Goal: Information Seeking & Learning: Learn about a topic

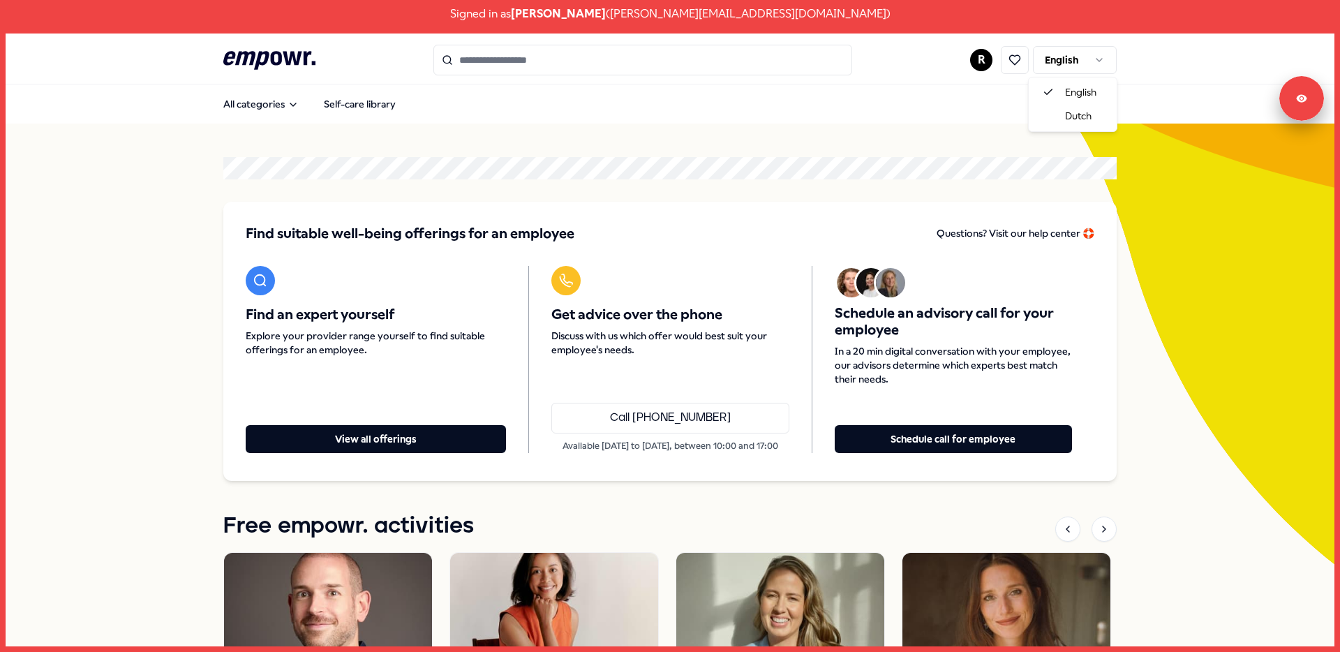
click at [1044, 61] on html "Signed in as [PERSON_NAME] ( [PERSON_NAME][EMAIL_ADDRESS][DOMAIN_NAME] ) .empow…" at bounding box center [670, 326] width 1340 height 652
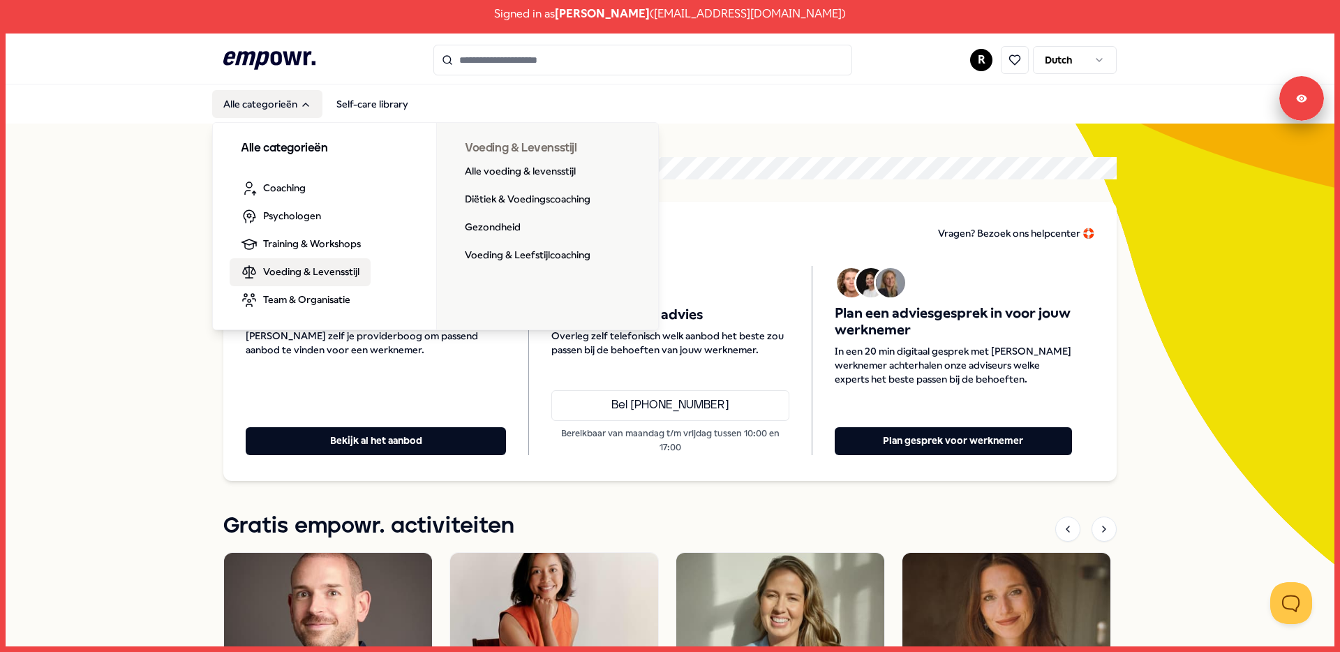
click at [305, 274] on span "Voeding & Levensstijl" at bounding box center [311, 271] width 96 height 15
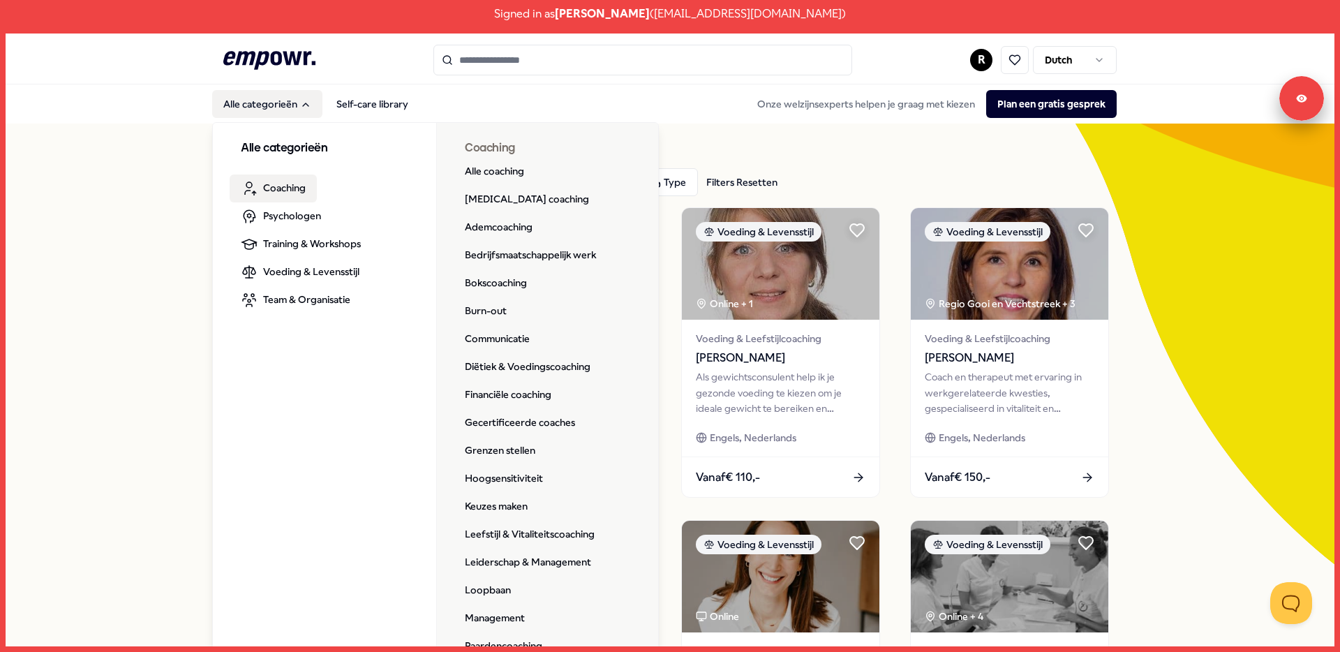
click at [242, 188] on icon "Main" at bounding box center [249, 188] width 17 height 17
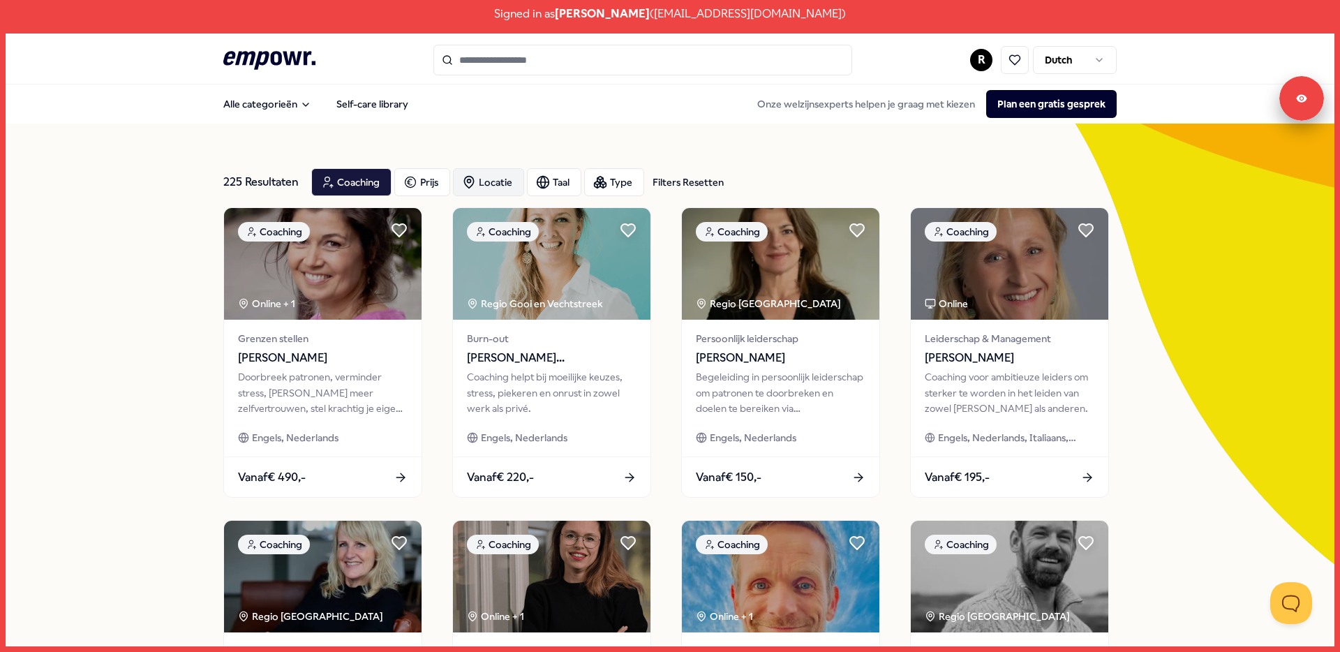
click at [500, 184] on div "Locatie" at bounding box center [488, 182] width 71 height 28
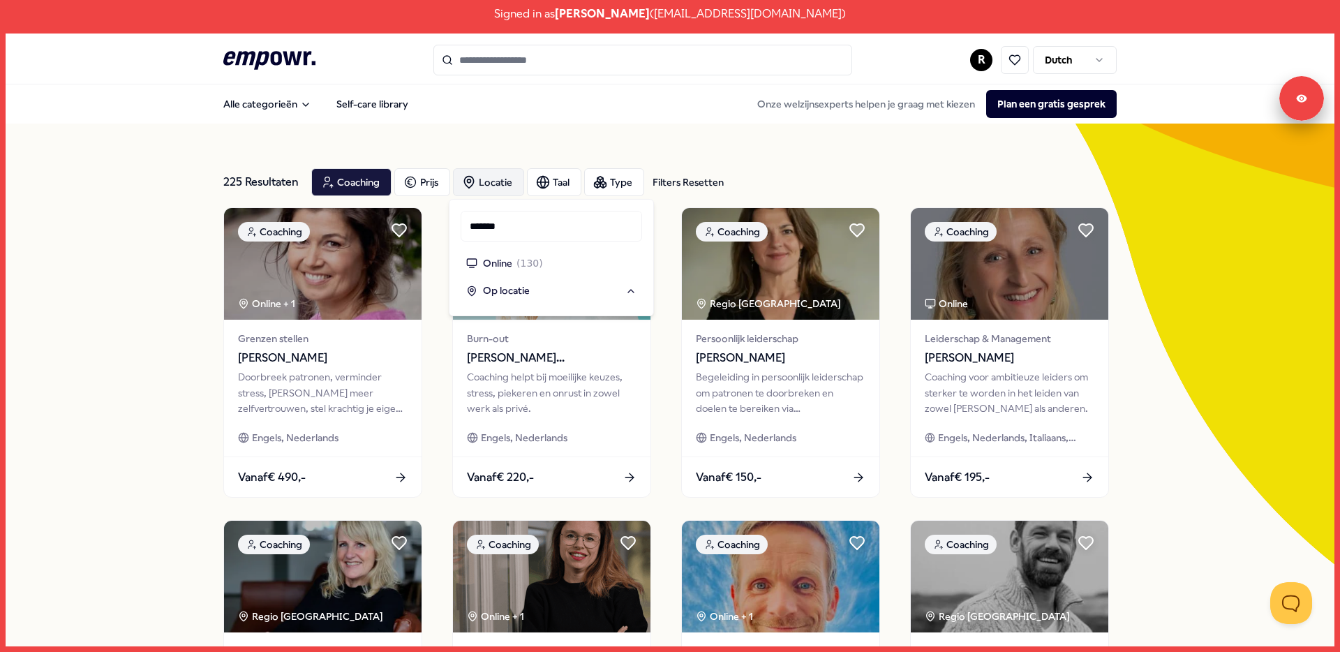
type input "********"
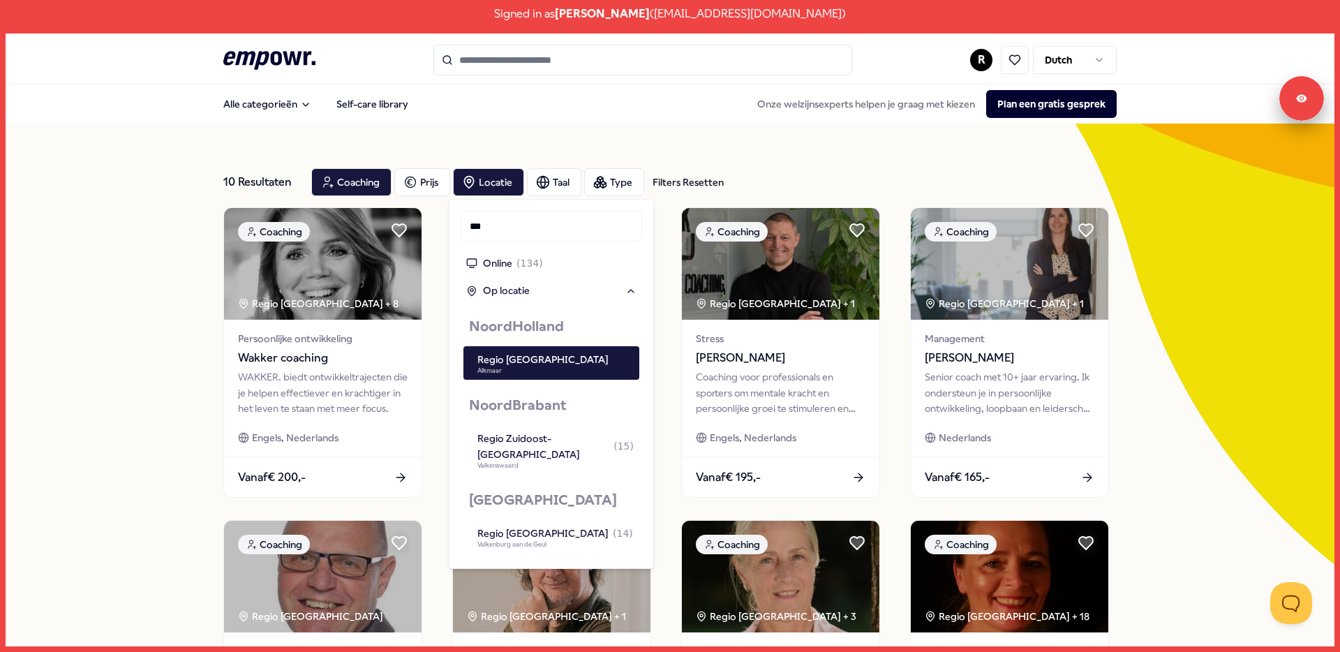
type input "***"
click at [750, 117] on div "Onze welzijnsexperts helpen je graag met kiezen Plan een gratis gesprek" at bounding box center [931, 104] width 370 height 28
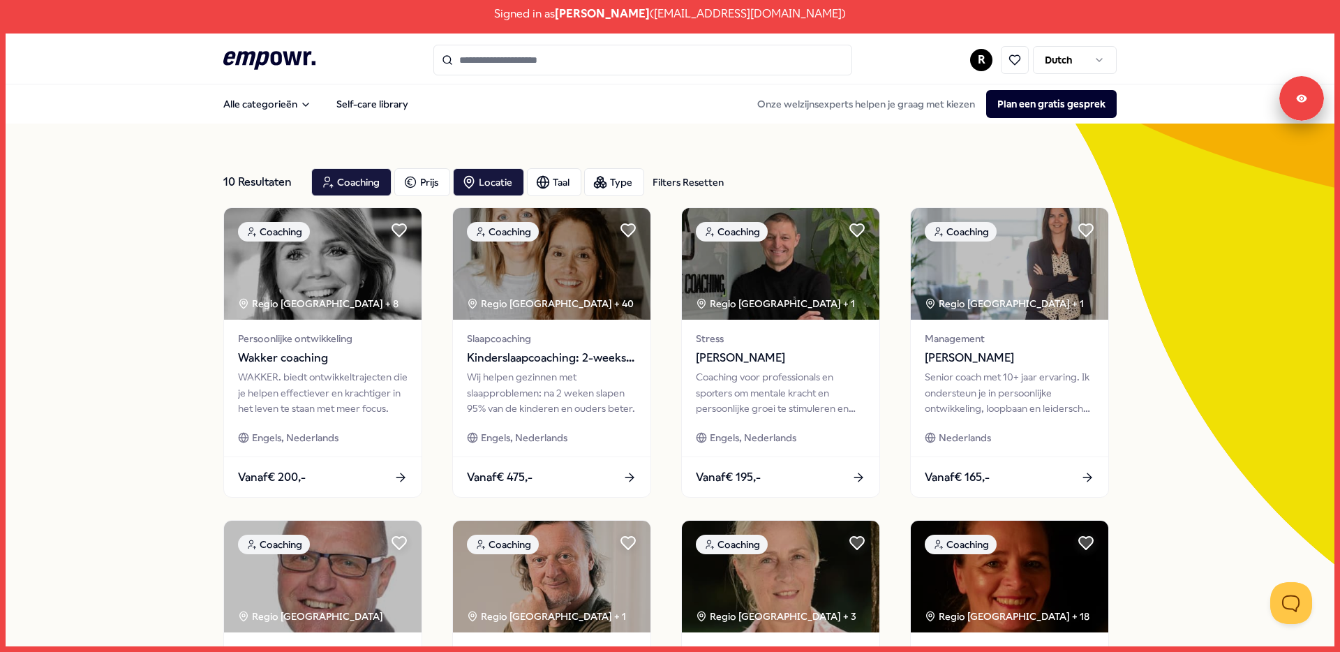
click at [478, 103] on div "Alle categorieën Self-care library Onze welzijnsexperts helpen je graag met kie…" at bounding box center [669, 103] width 893 height 33
click at [367, 186] on div "Coaching" at bounding box center [351, 182] width 80 height 28
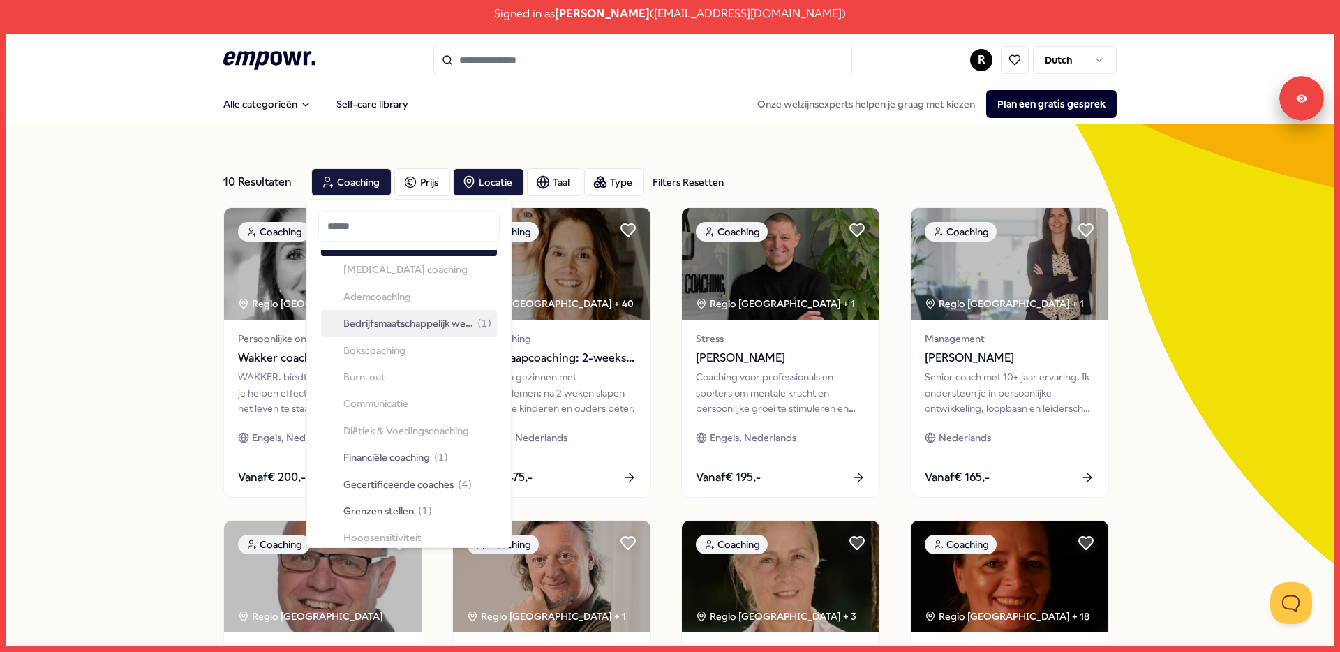
scroll to position [223, 0]
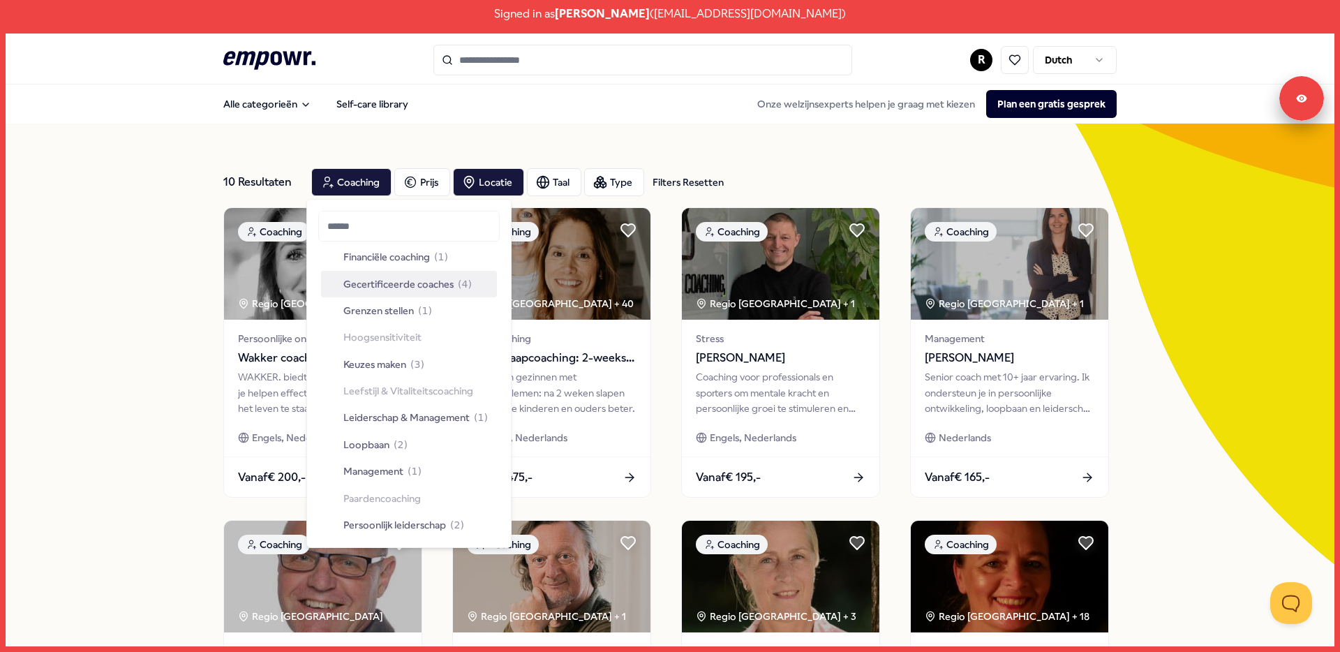
click at [427, 293] on div "Gecertificeerde coaches ( 4 )" at bounding box center [409, 284] width 176 height 27
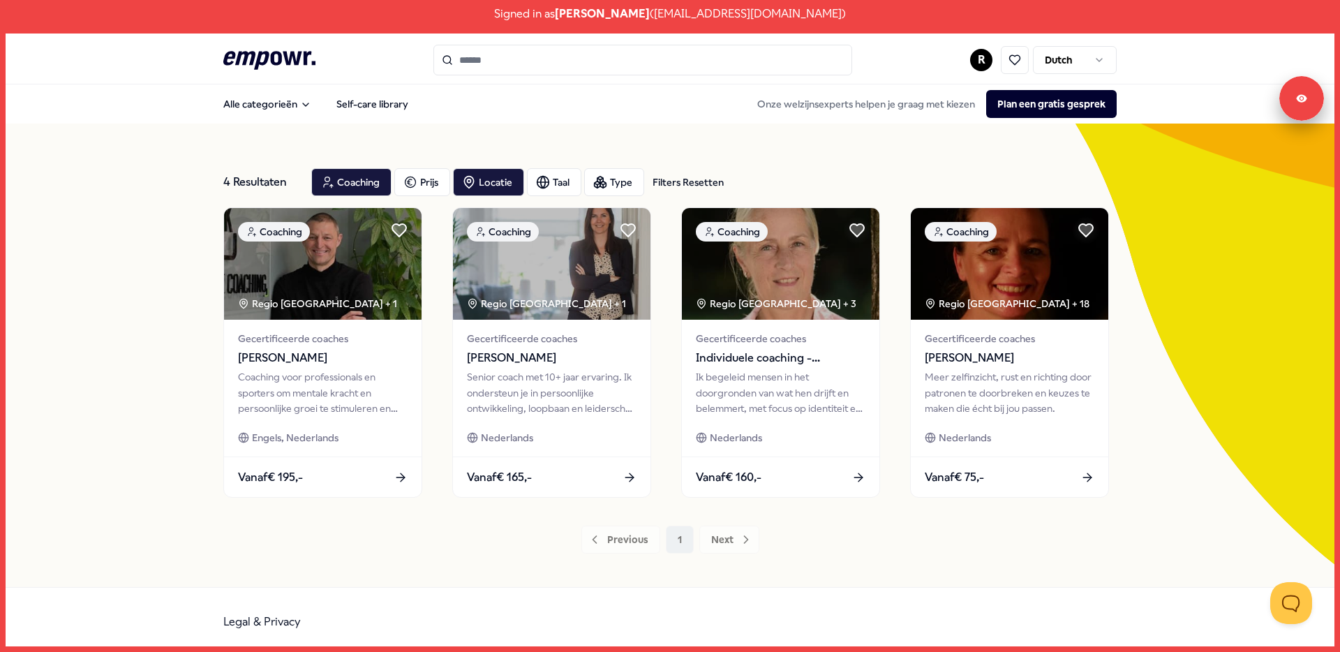
click at [230, 69] on icon ".empowr-logo_svg__cls-1{fill:#03032f}" at bounding box center [269, 60] width 92 height 26
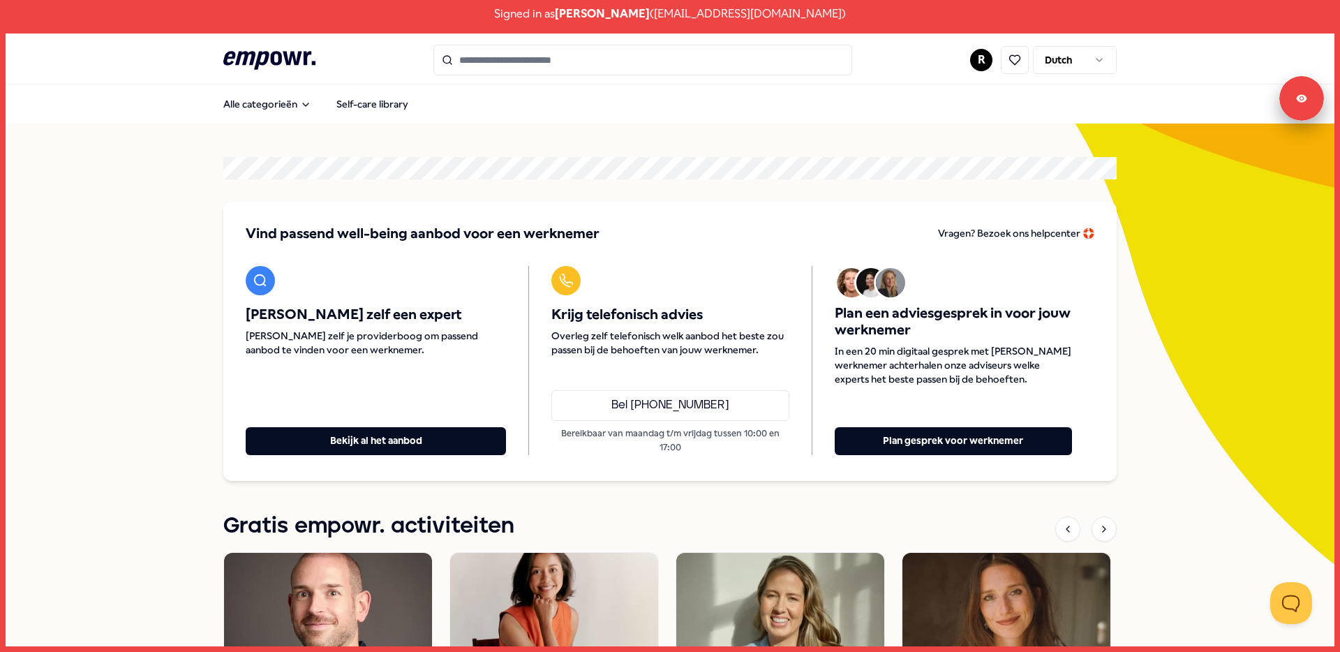
click at [978, 61] on html "Signed in as Robin Meijer ( robin+kuchenwelt@empowr.nl ) .empowr-logo_svg__cls-…" at bounding box center [670, 326] width 1340 height 652
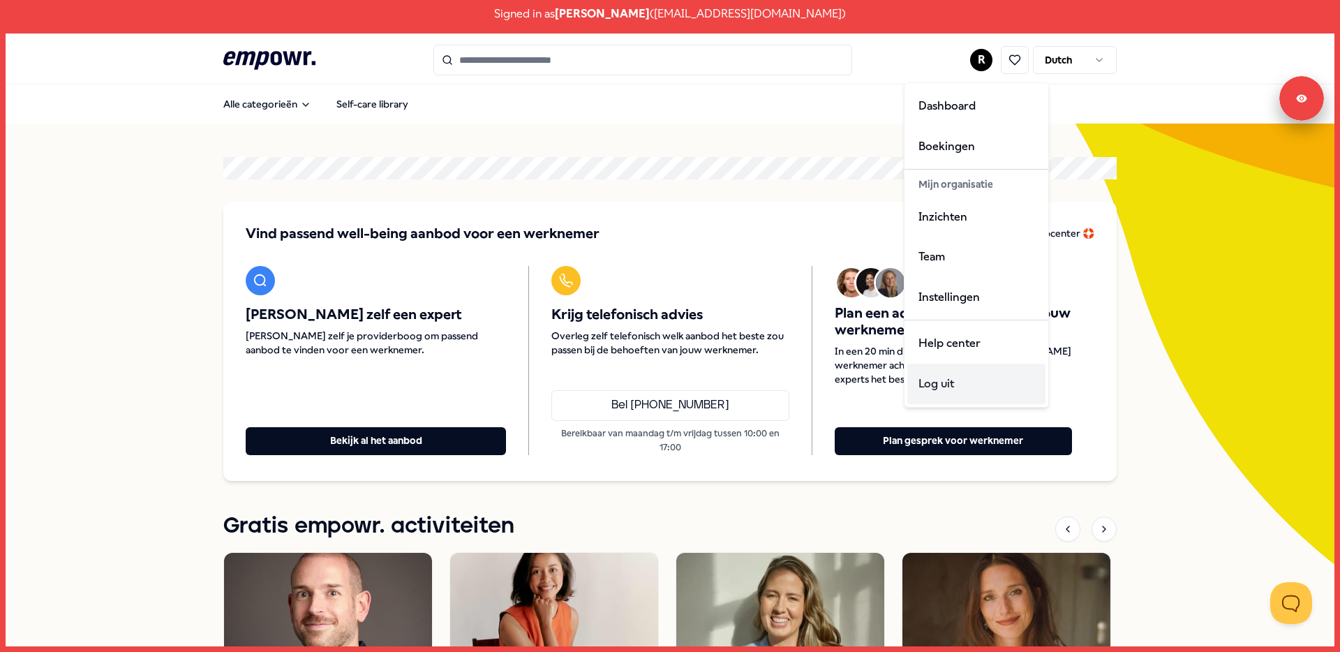
click at [961, 387] on div "Log uit" at bounding box center [976, 384] width 138 height 40
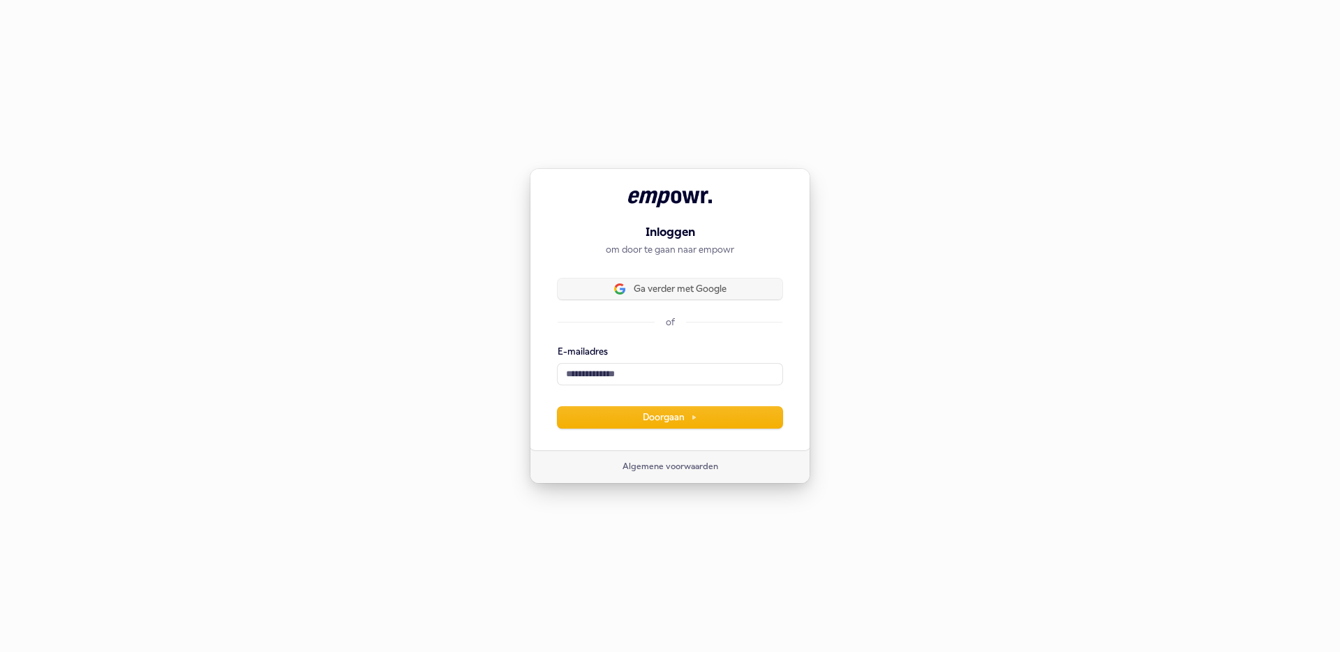
click at [664, 276] on div "Inloggen om door te gaan naar empowr Ga verder met Google of E-mailadres Doorga…" at bounding box center [670, 309] width 280 height 282
click at [669, 294] on span "Ga verder met Google" at bounding box center [680, 289] width 93 height 13
